Goal: Browse casually

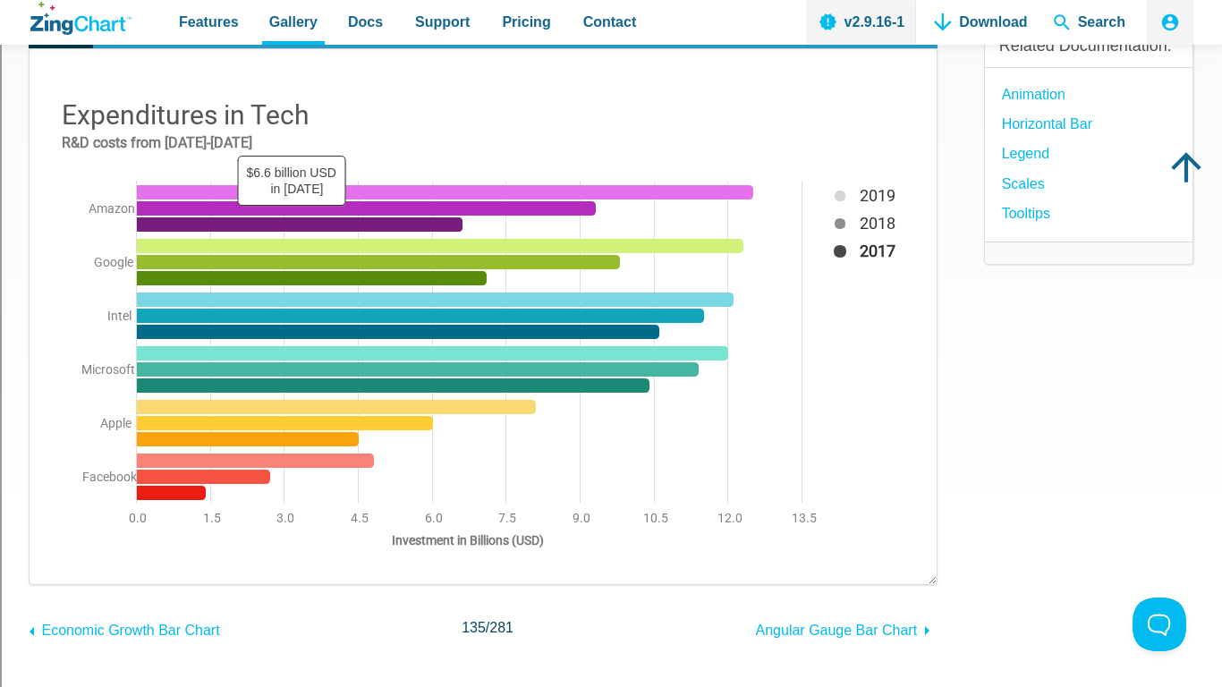
scroll to position [214, 0]
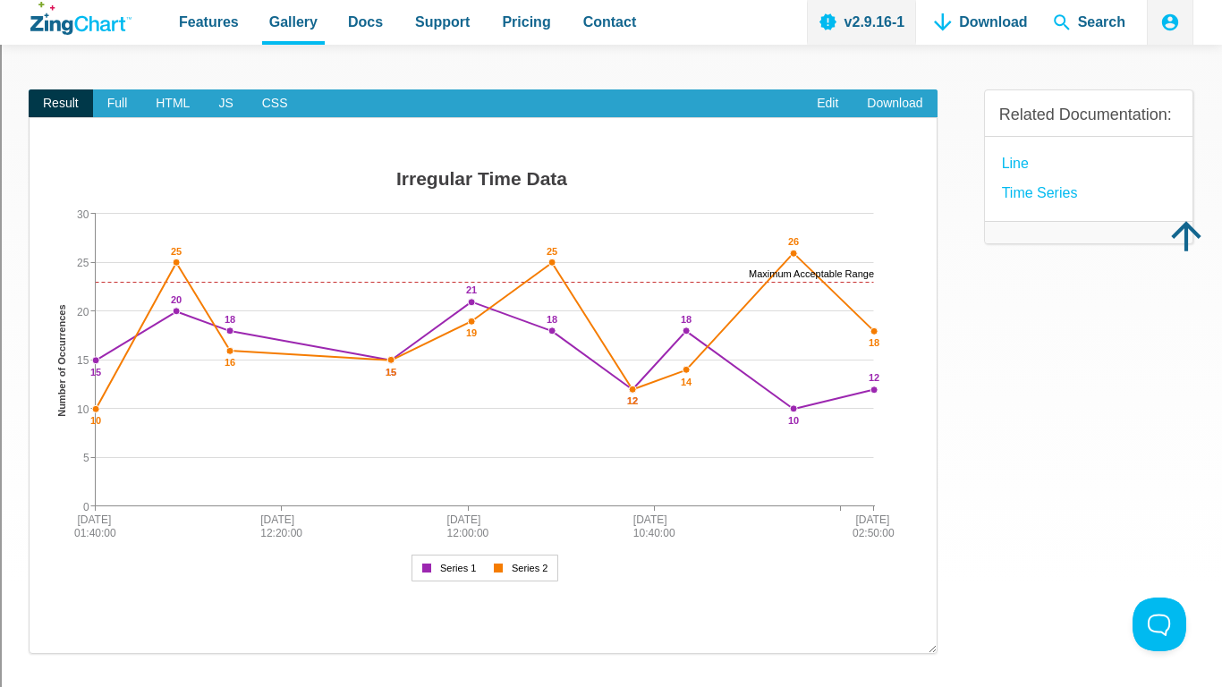
scroll to position [143, 0]
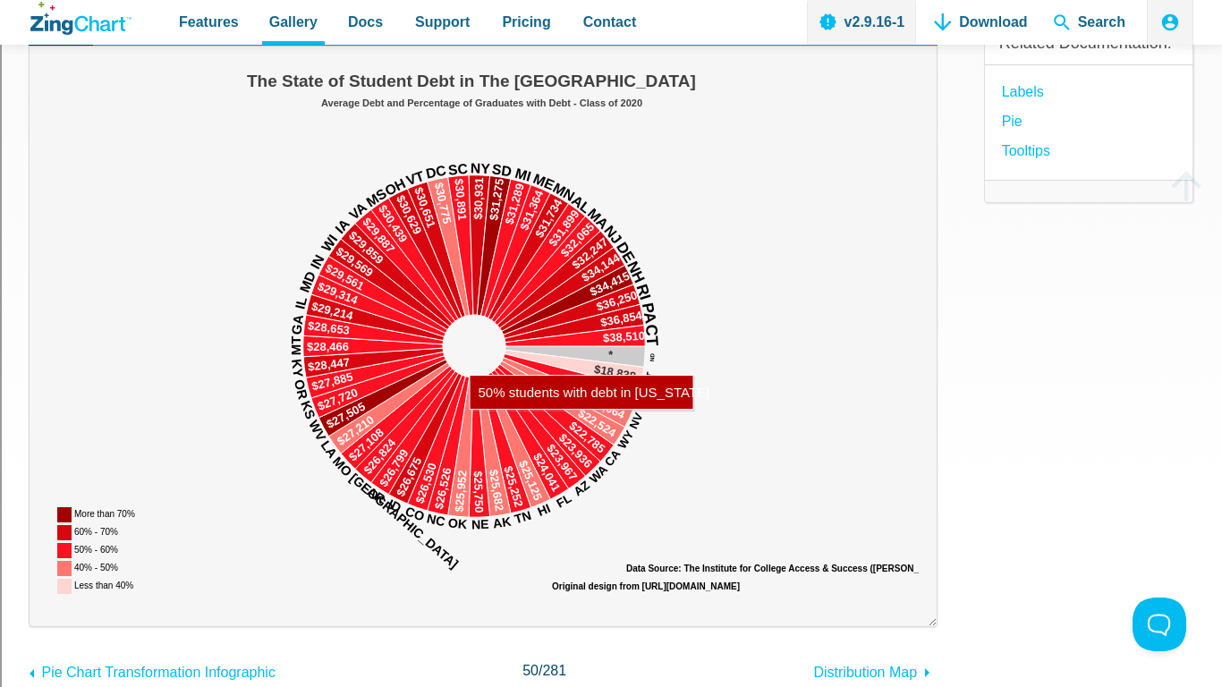
scroll to position [207, 0]
